Goal: Book appointment/travel/reservation

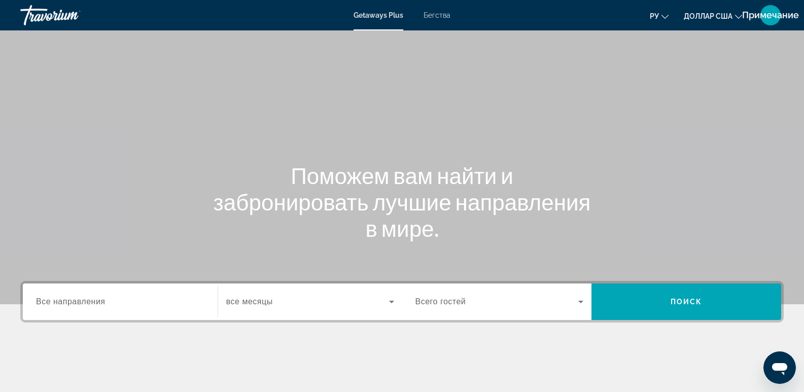
click at [113, 297] on input "Destination Все направления" at bounding box center [120, 302] width 168 height 12
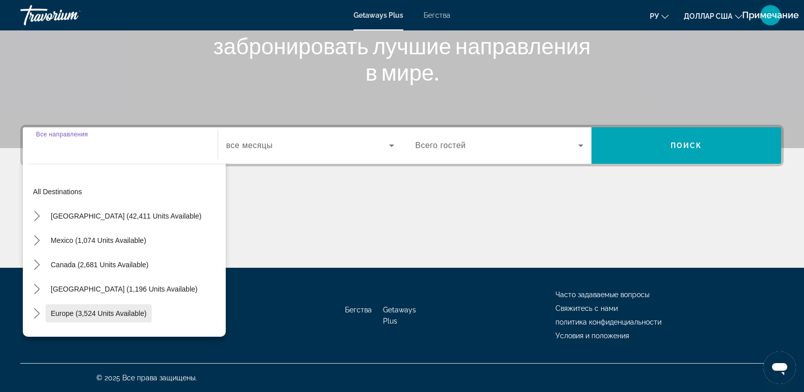
scroll to position [85, 0]
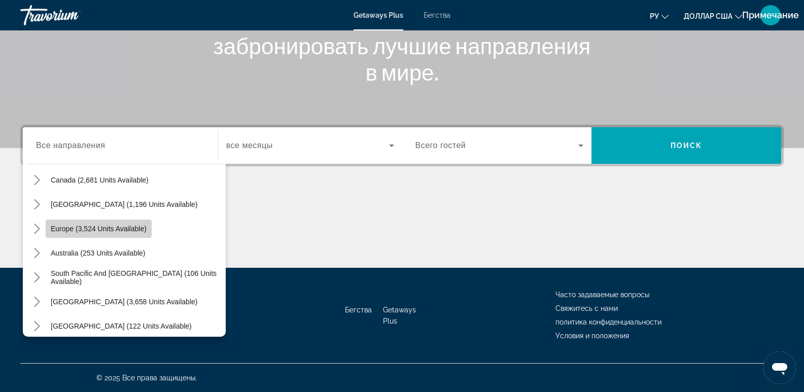
click at [90, 227] on span "Europe (3,524 units available)" at bounding box center [99, 229] width 96 height 8
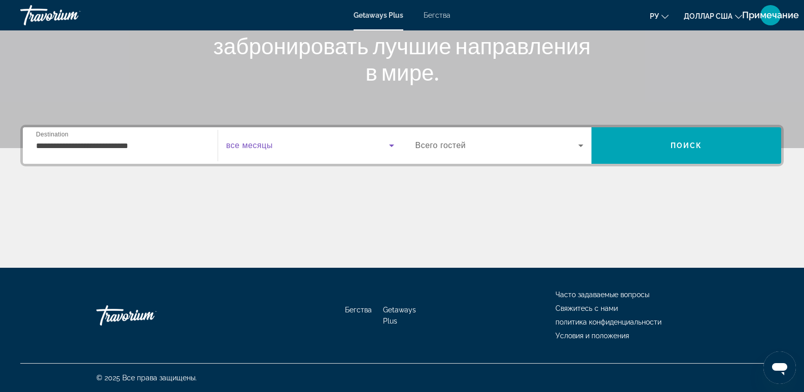
click at [357, 140] on span "Виджет поиска" at bounding box center [307, 145] width 163 height 12
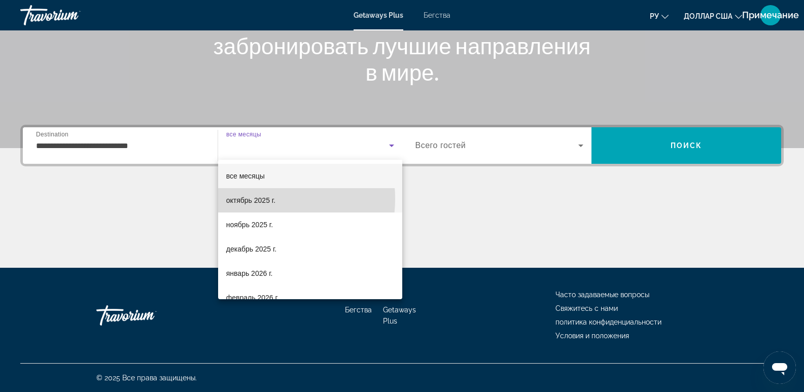
click at [253, 199] on font "октябрь 2025 г." at bounding box center [250, 200] width 49 height 8
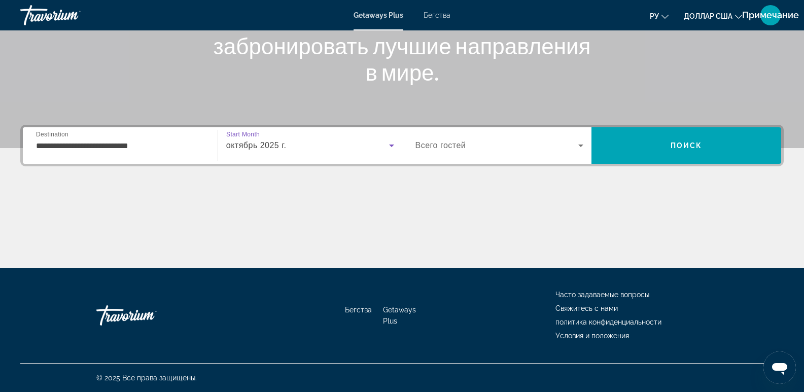
click at [179, 142] on input "**********" at bounding box center [120, 146] width 168 height 12
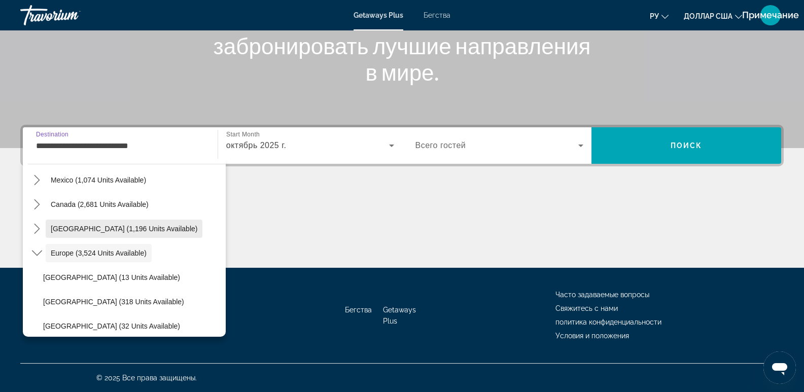
scroll to position [145, 0]
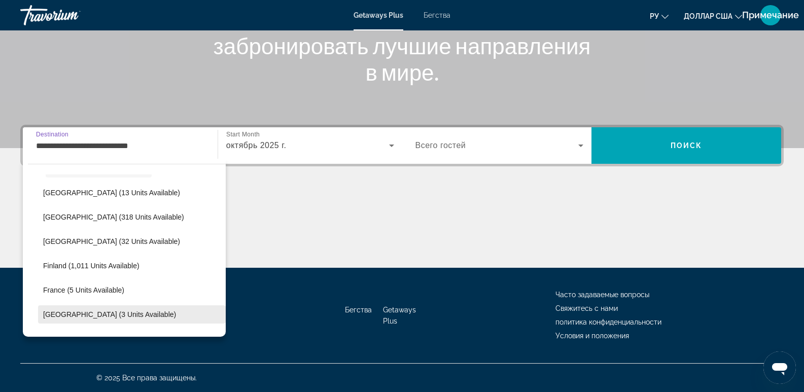
click at [92, 316] on span "[GEOGRAPHIC_DATA] (3 units available)" at bounding box center [109, 314] width 133 height 8
type input "**********"
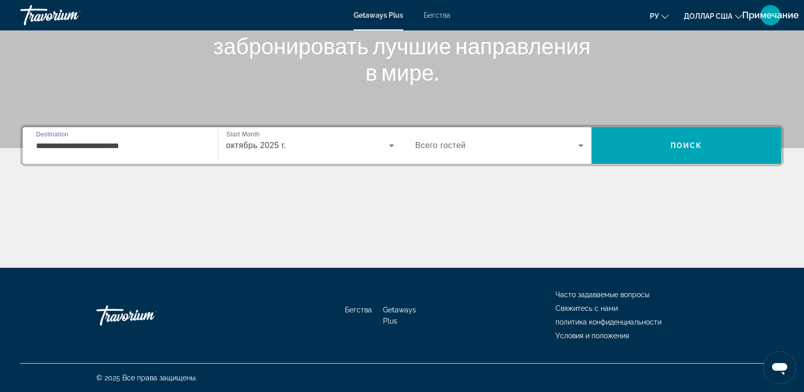
click at [560, 143] on span "Виджет поиска" at bounding box center [496, 145] width 163 height 12
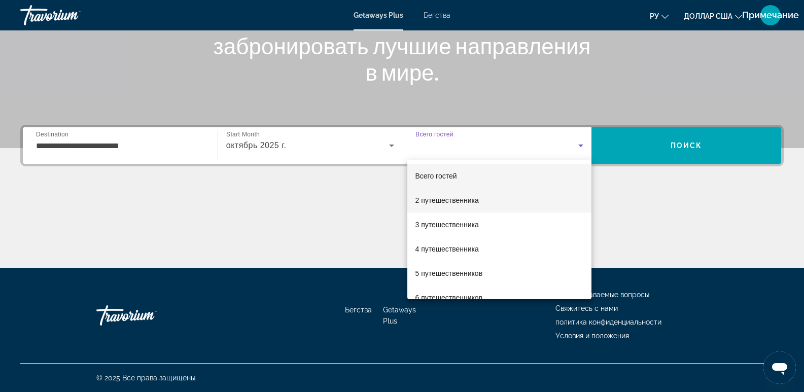
click at [444, 205] on span "2 путешественника" at bounding box center [446, 200] width 63 height 12
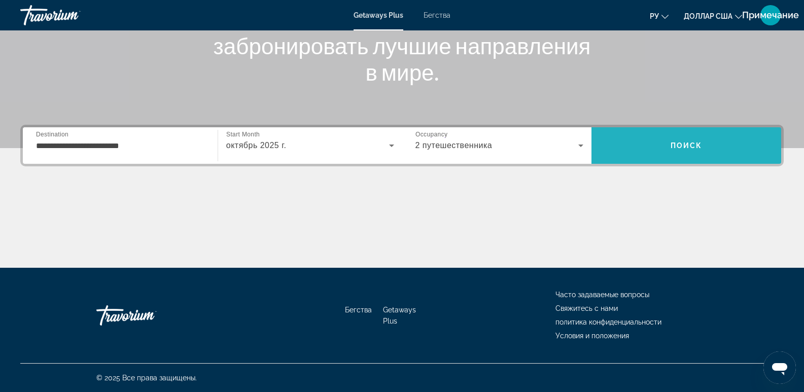
click at [680, 149] on span "Поиск" at bounding box center [687, 146] width 32 height 8
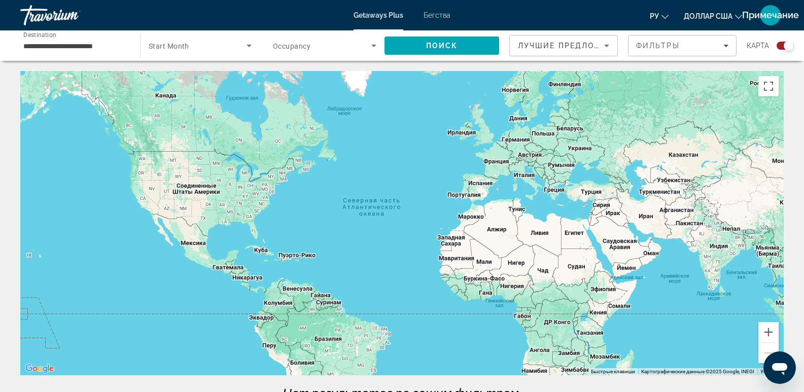
click at [438, 17] on font "Бегства" at bounding box center [437, 15] width 27 height 8
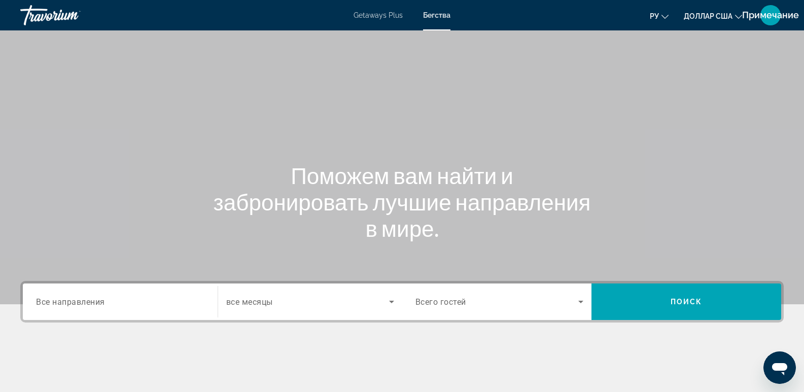
click at [172, 292] on div "Search widget" at bounding box center [120, 302] width 168 height 29
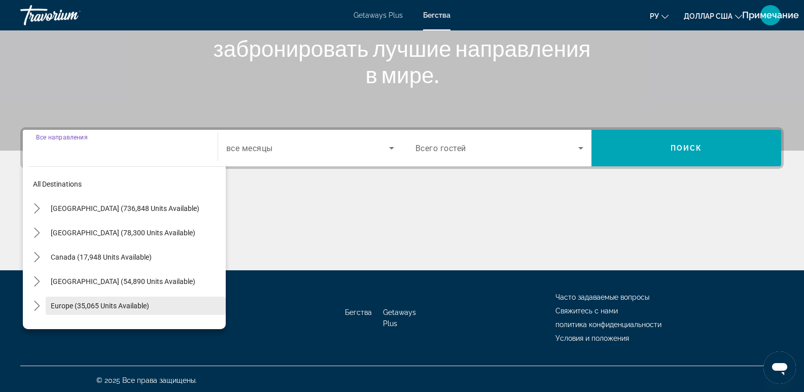
scroll to position [156, 0]
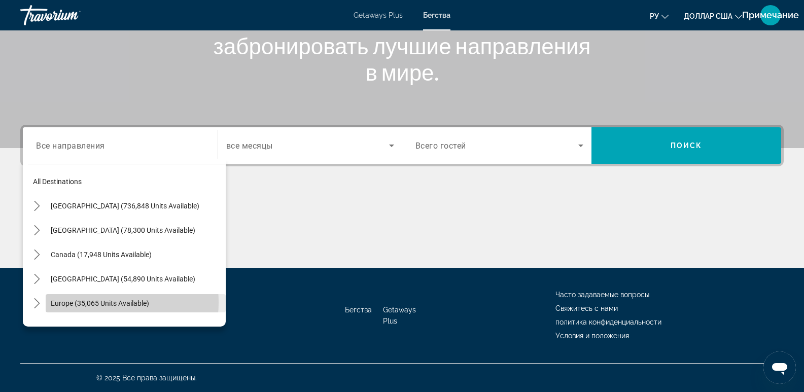
click at [90, 302] on span "Europe (35,065 units available)" at bounding box center [100, 303] width 98 height 8
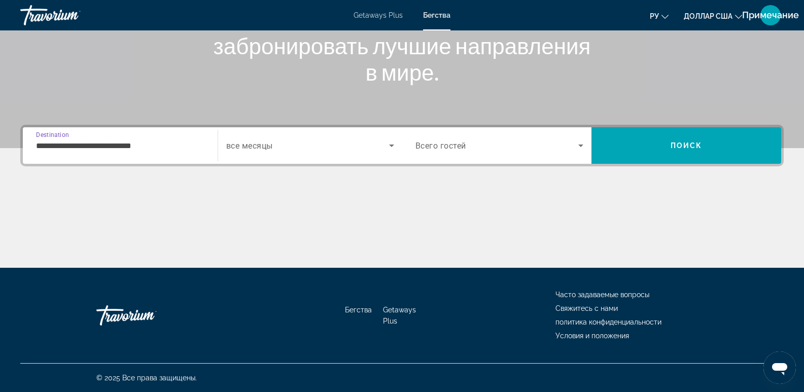
click at [58, 140] on input "**********" at bounding box center [120, 146] width 168 height 12
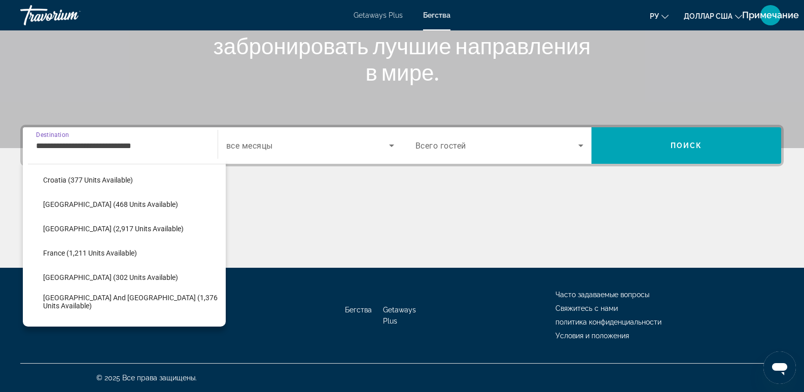
scroll to position [229, 0]
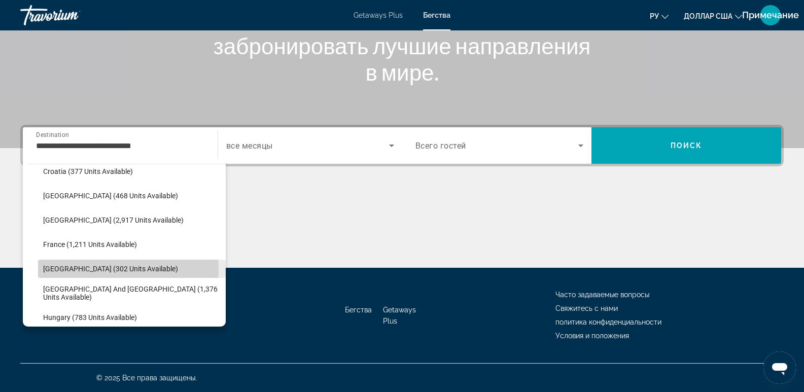
click at [69, 268] on span "[GEOGRAPHIC_DATA] (302 units available)" at bounding box center [110, 269] width 135 height 8
type input "**********"
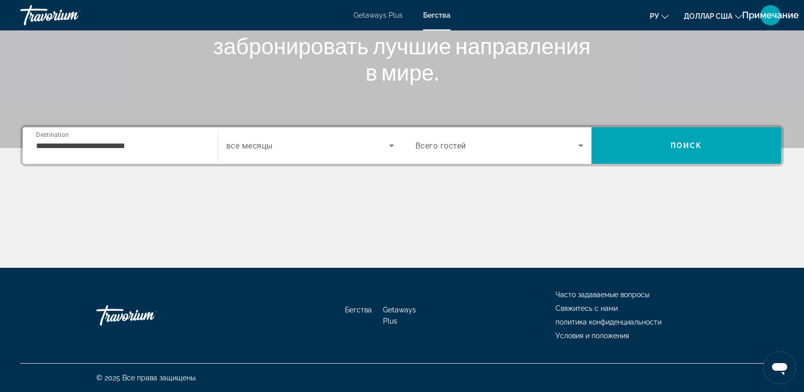
click at [390, 152] on div "Search widget" at bounding box center [310, 145] width 168 height 28
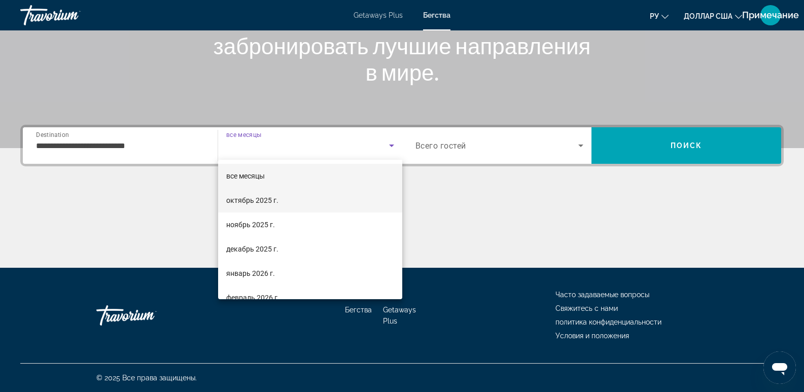
click at [251, 202] on font "октябрь 2025 г." at bounding box center [252, 200] width 52 height 8
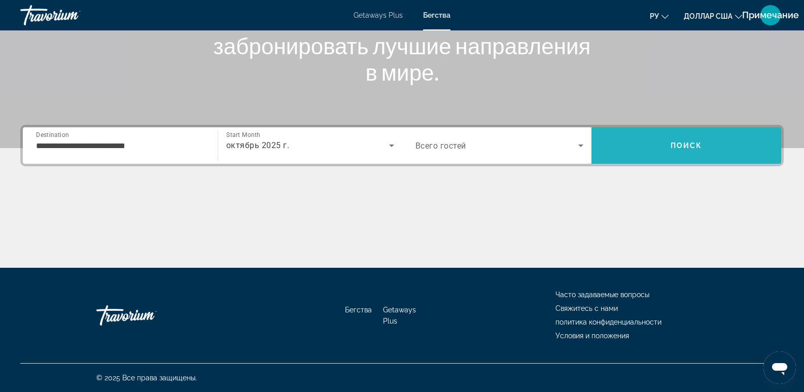
click at [676, 151] on span "Search" at bounding box center [686, 145] width 190 height 24
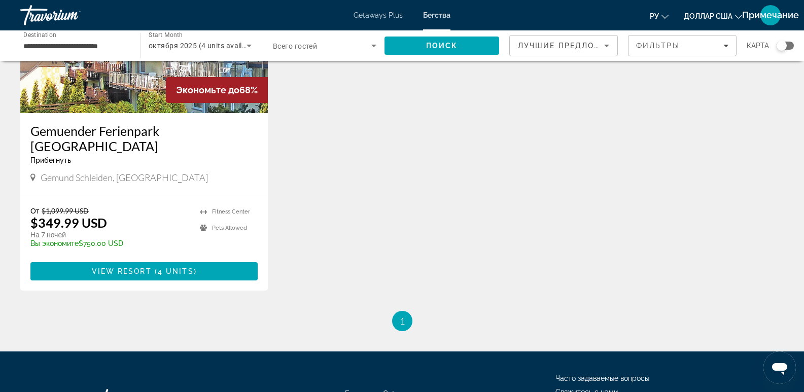
scroll to position [169, 0]
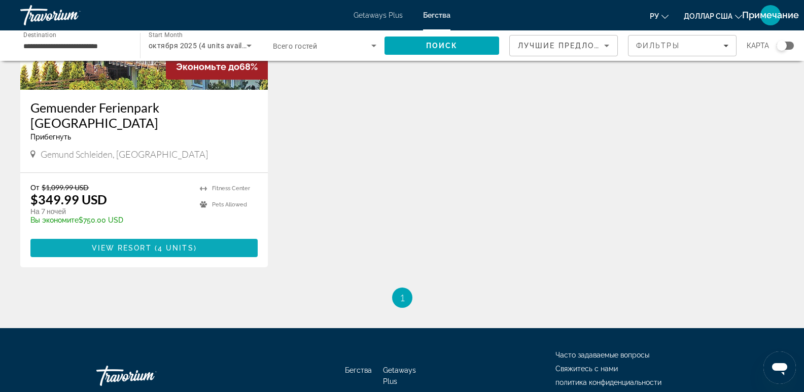
click at [166, 244] on span "4 units" at bounding box center [176, 248] width 36 height 8
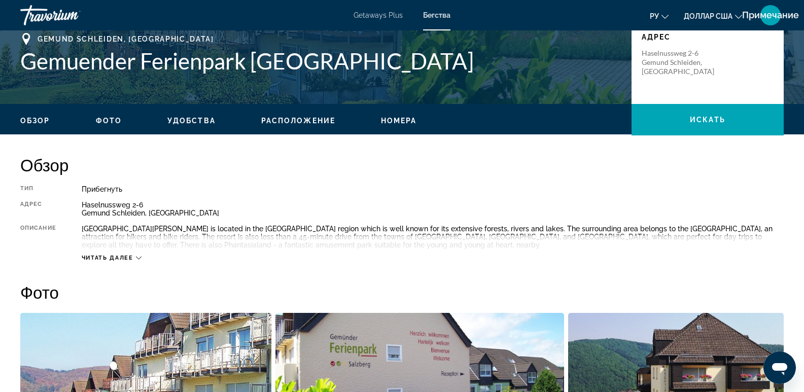
scroll to position [254, 0]
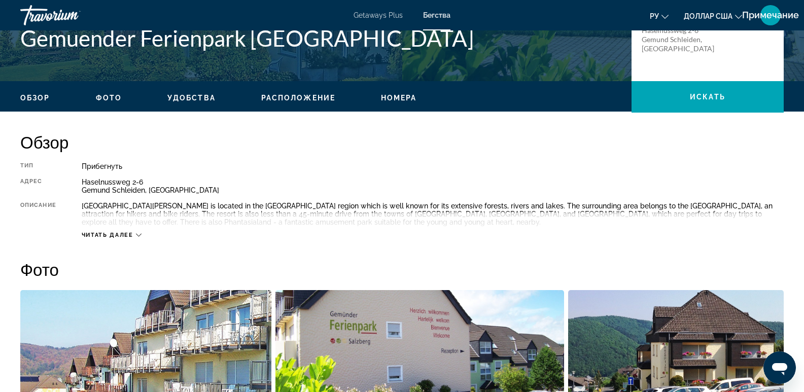
click at [92, 231] on button "Читать далее" at bounding box center [112, 235] width 60 height 8
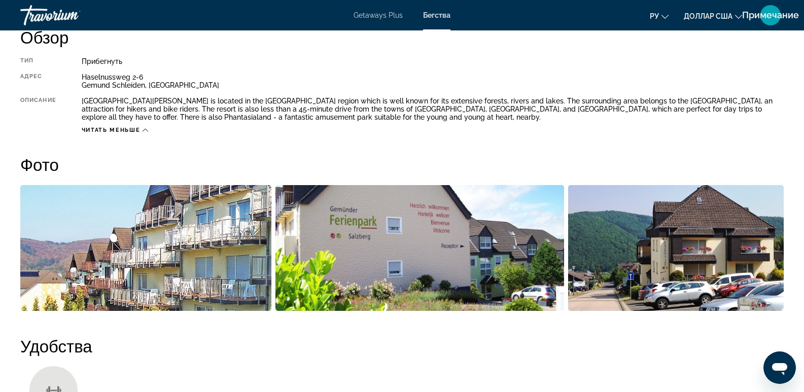
scroll to position [0, 0]
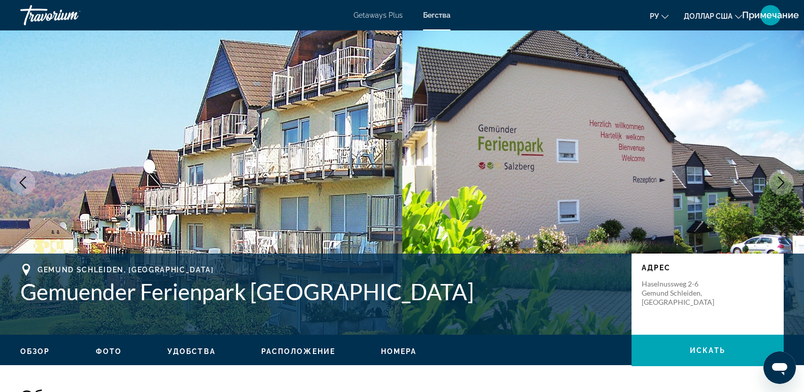
click at [387, 18] on font "Getaways Plus" at bounding box center [378, 15] width 49 height 8
